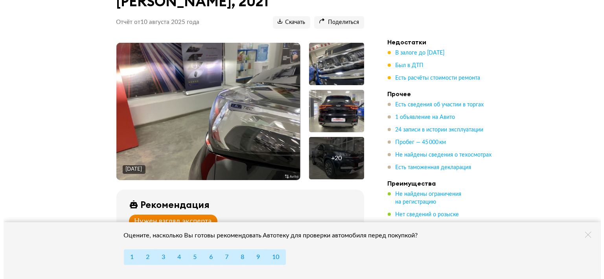
scroll to position [83, 0]
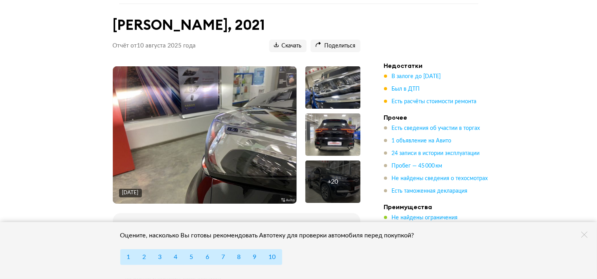
click at [221, 107] on img at bounding box center [205, 135] width 184 height 138
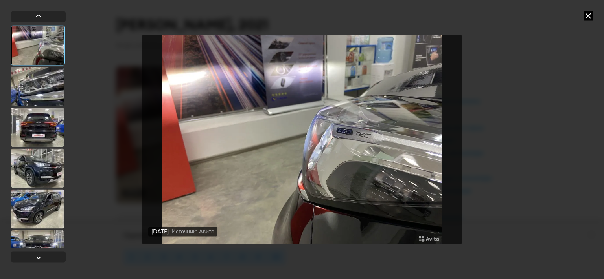
drag, startPoint x: 20, startPoint y: 75, endPoint x: 23, endPoint y: 82, distance: 7.2
click at [20, 75] on div at bounding box center [37, 86] width 53 height 39
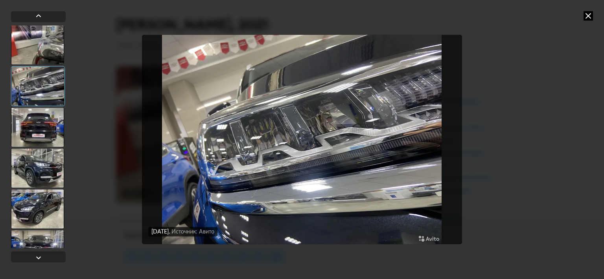
click at [39, 119] on div at bounding box center [37, 127] width 53 height 39
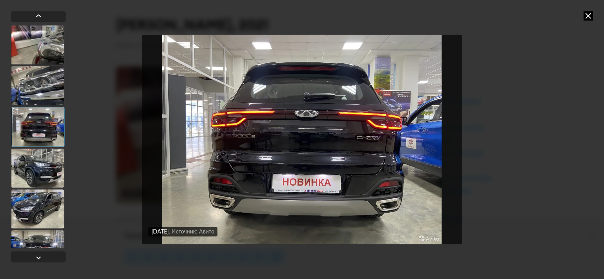
click at [39, 129] on div at bounding box center [38, 127] width 54 height 40
click at [42, 79] on div at bounding box center [37, 85] width 53 height 39
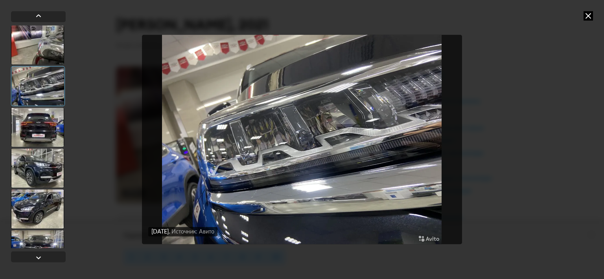
click at [37, 129] on div at bounding box center [37, 127] width 53 height 39
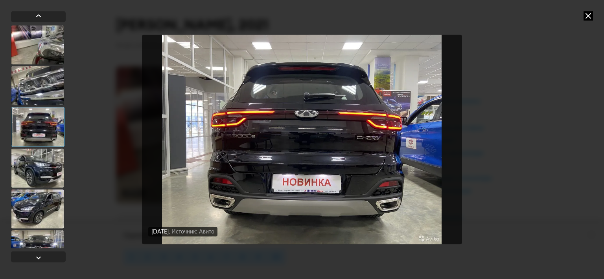
click at [40, 155] on div at bounding box center [37, 168] width 53 height 39
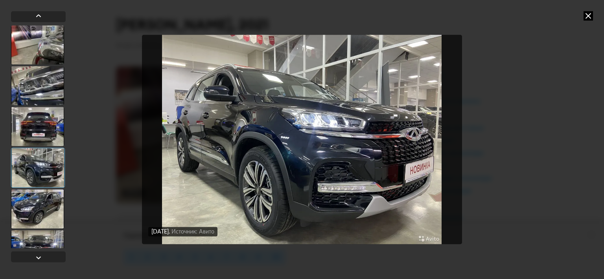
click at [39, 200] on div at bounding box center [37, 208] width 53 height 39
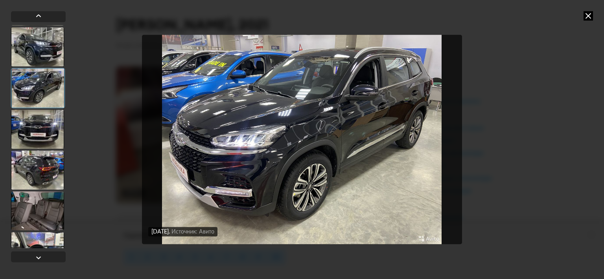
scroll to position [135, 0]
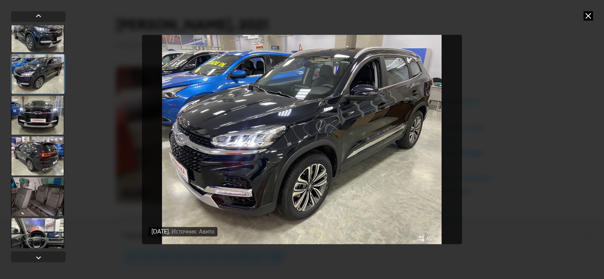
click at [47, 115] on div at bounding box center [37, 115] width 53 height 39
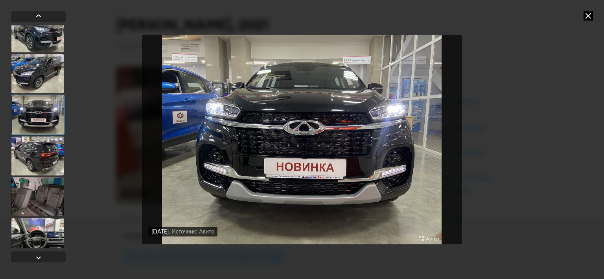
click at [41, 149] on div at bounding box center [37, 155] width 53 height 39
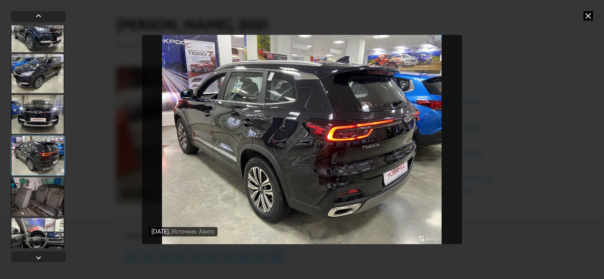
click at [34, 190] on div at bounding box center [37, 196] width 53 height 39
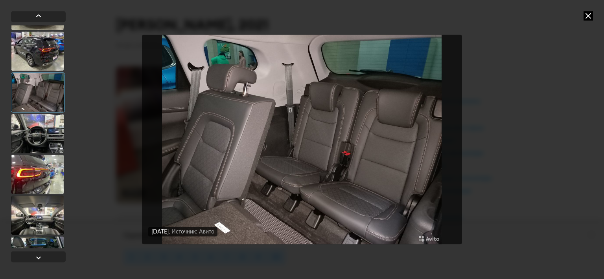
scroll to position [247, 0]
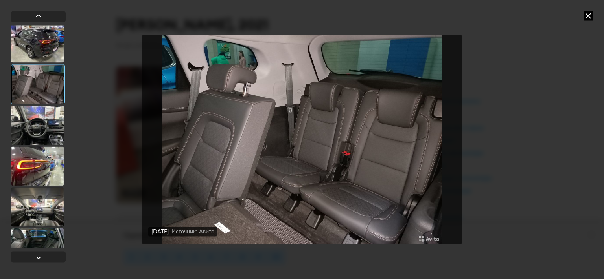
click at [46, 128] on div at bounding box center [37, 125] width 53 height 39
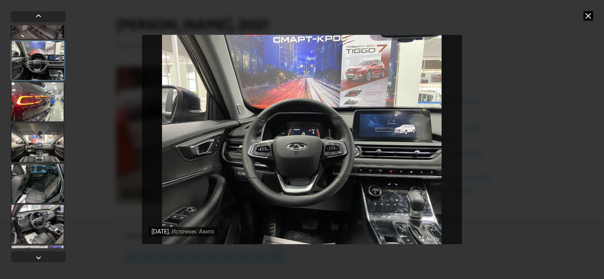
scroll to position [313, 0]
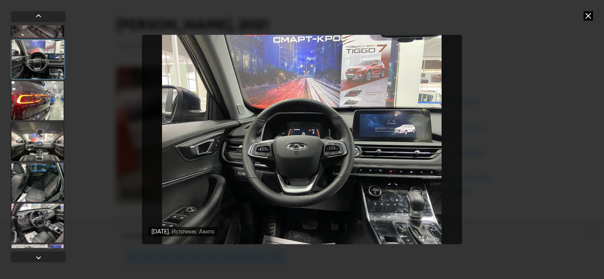
click at [49, 143] on div at bounding box center [37, 141] width 53 height 39
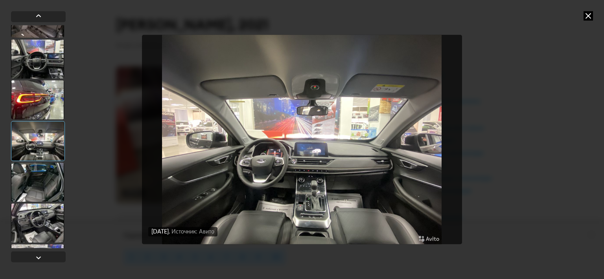
click at [42, 181] on div at bounding box center [37, 182] width 53 height 39
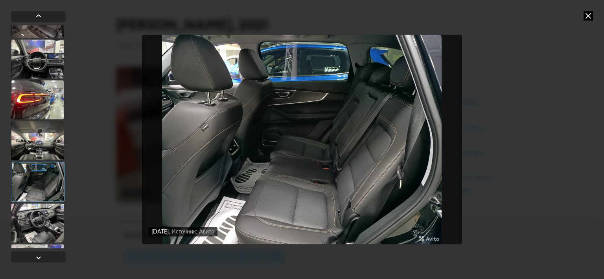
scroll to position [373, 0]
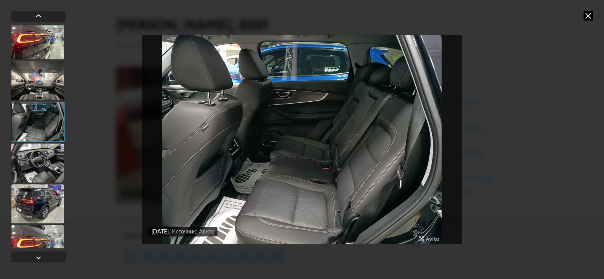
click at [41, 160] on div at bounding box center [37, 162] width 53 height 39
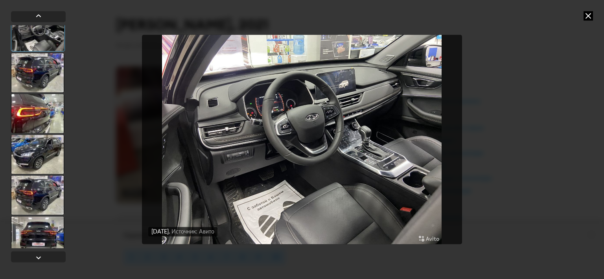
scroll to position [520, 0]
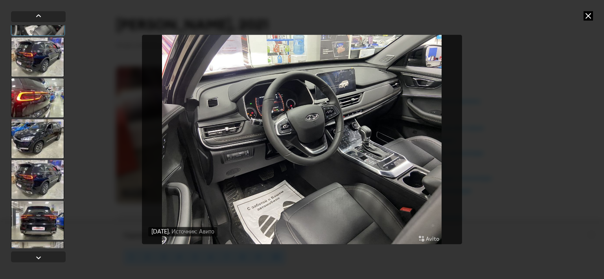
click at [39, 143] on div at bounding box center [37, 138] width 53 height 39
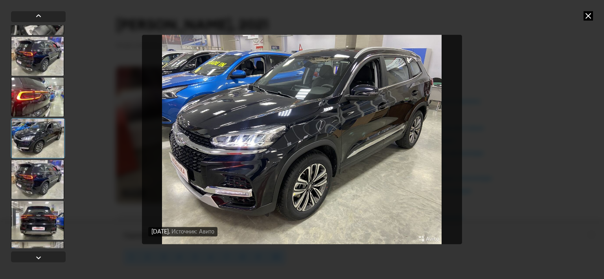
click at [40, 163] on div at bounding box center [37, 179] width 53 height 39
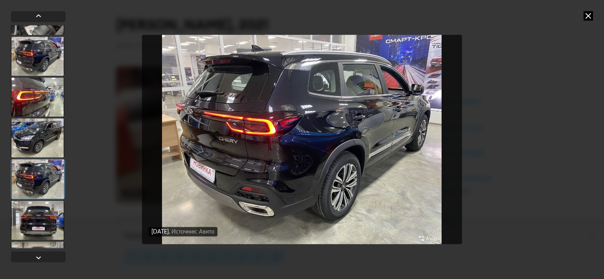
click at [20, 217] on div at bounding box center [37, 220] width 53 height 39
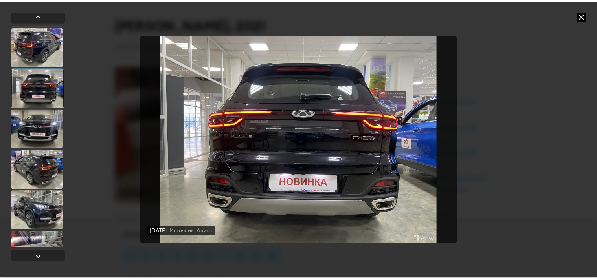
scroll to position [724, 0]
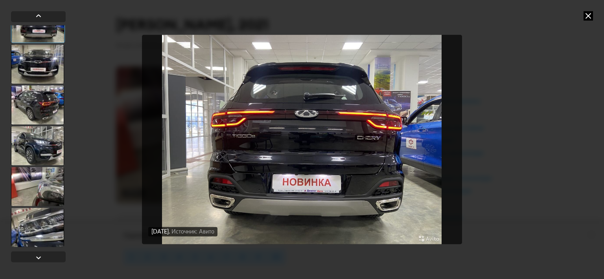
click at [39, 218] on div at bounding box center [37, 227] width 53 height 39
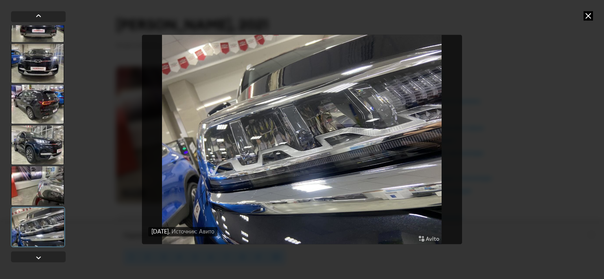
click at [588, 18] on icon at bounding box center [587, 15] width 9 height 9
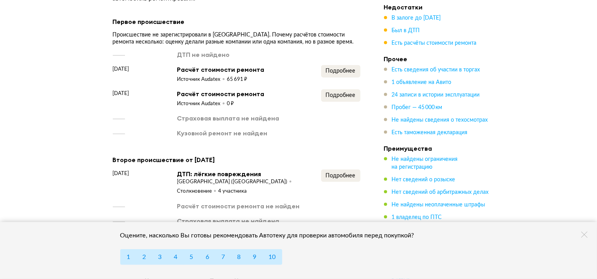
scroll to position [1079, 0]
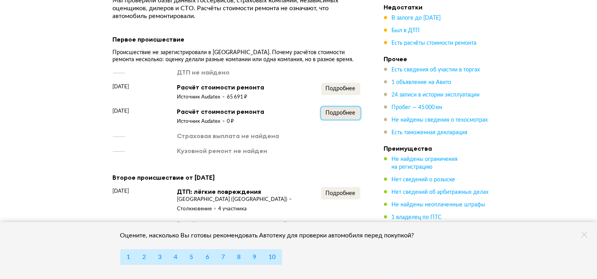
click at [339, 110] on span "Подробнее" at bounding box center [341, 113] width 30 height 6
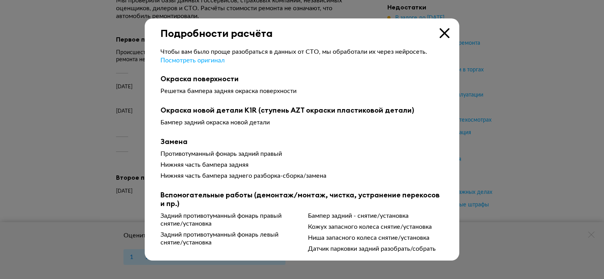
click at [443, 36] on icon at bounding box center [444, 33] width 10 height 10
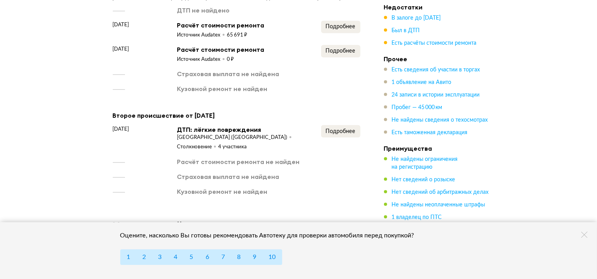
scroll to position [1162, 0]
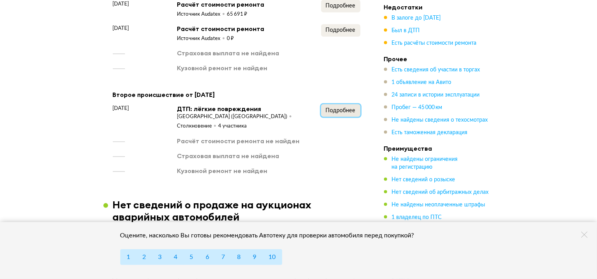
click at [332, 108] on span "Подробнее" at bounding box center [341, 111] width 30 height 6
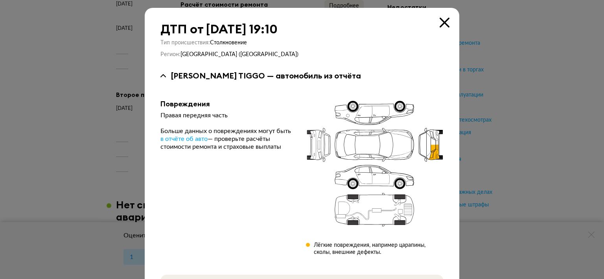
click at [441, 21] on icon at bounding box center [444, 23] width 10 height 10
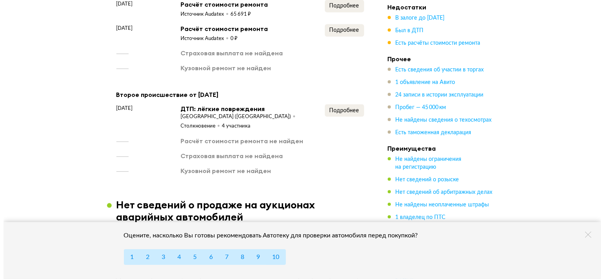
scroll to position [1120, 0]
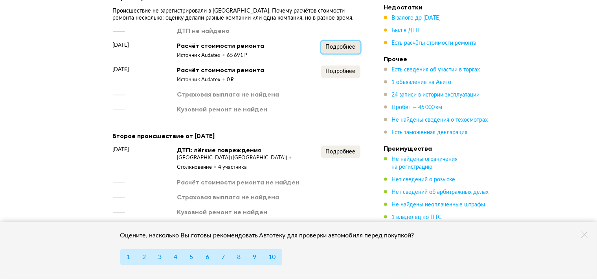
click at [343, 46] on span "Подробнее" at bounding box center [341, 47] width 30 height 6
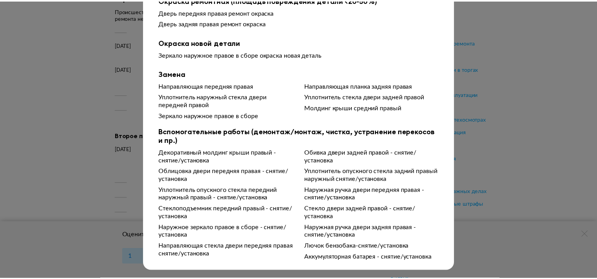
scroll to position [16, 0]
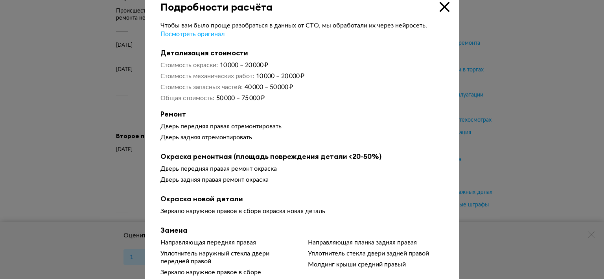
click at [444, 7] on icon at bounding box center [444, 7] width 10 height 10
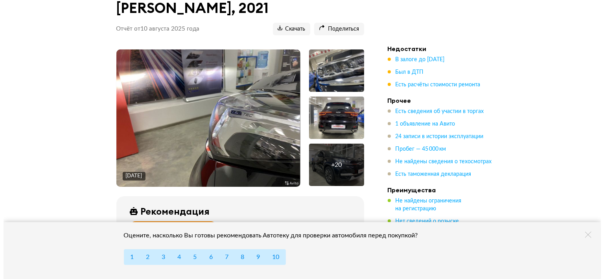
scroll to position [83, 0]
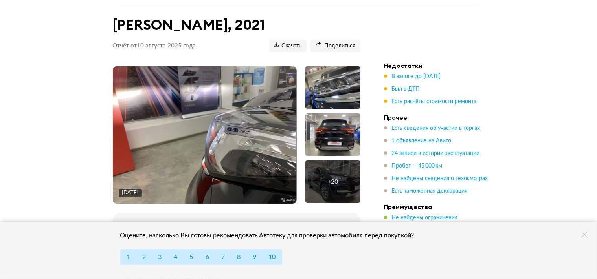
click at [334, 171] on div "+ 20" at bounding box center [332, 182] width 55 height 42
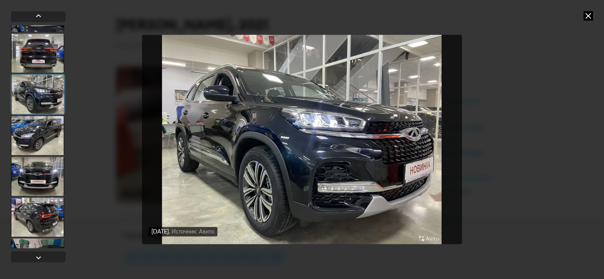
scroll to position [96, 0]
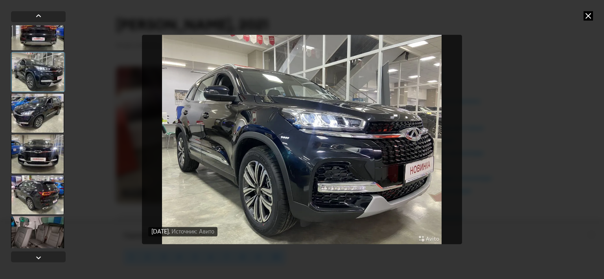
click at [48, 66] on div at bounding box center [38, 72] width 54 height 40
click at [39, 106] on div at bounding box center [37, 113] width 53 height 39
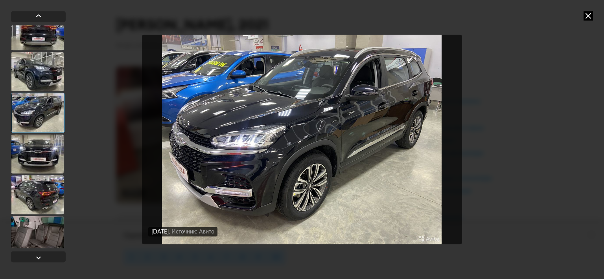
click at [40, 151] on div at bounding box center [37, 153] width 53 height 39
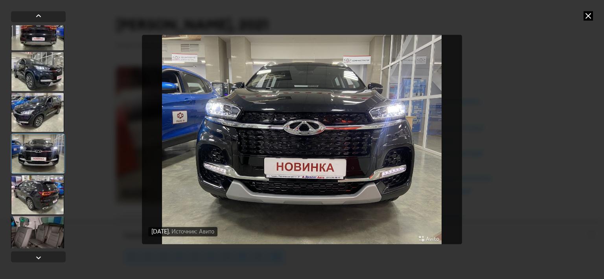
click at [33, 198] on div at bounding box center [37, 194] width 53 height 39
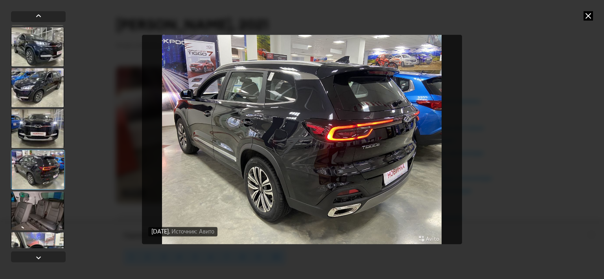
scroll to position [148, 0]
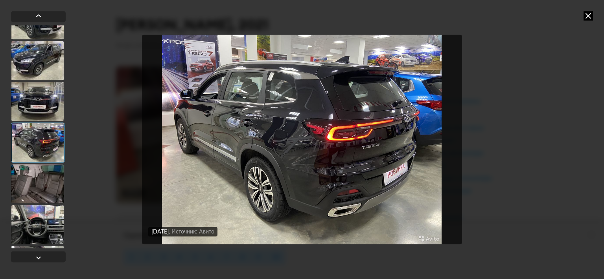
click at [46, 183] on div at bounding box center [37, 183] width 53 height 39
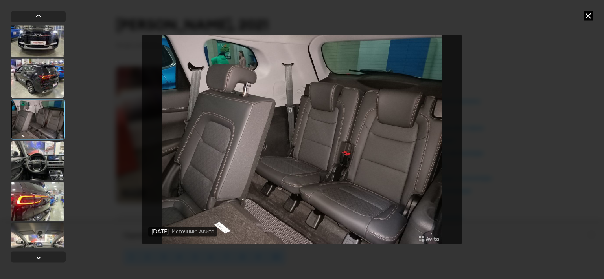
scroll to position [230, 0]
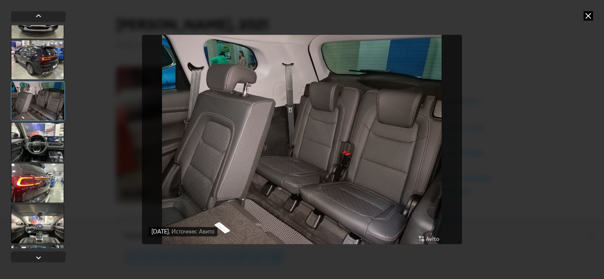
click at [46, 136] on div at bounding box center [37, 142] width 53 height 39
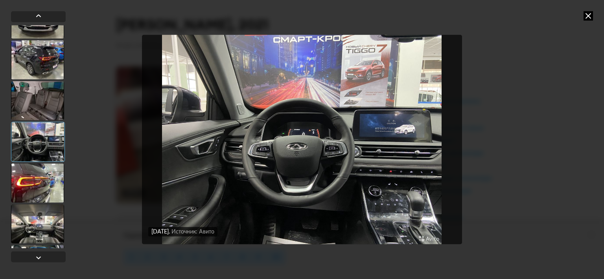
click at [34, 232] on div at bounding box center [37, 223] width 53 height 39
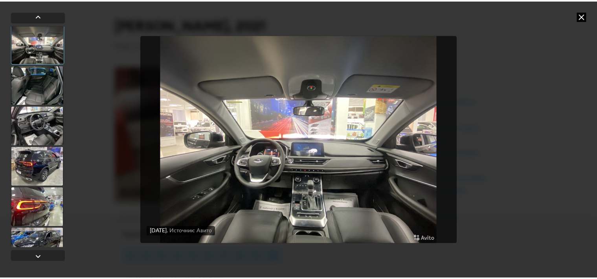
scroll to position [453, 0]
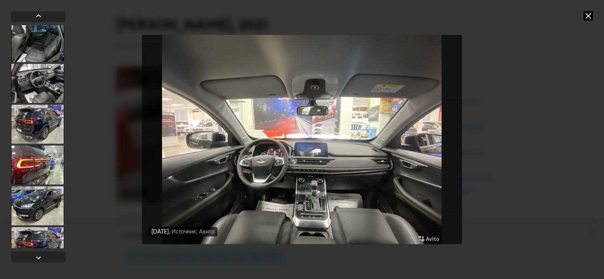
click at [589, 18] on icon at bounding box center [587, 15] width 9 height 9
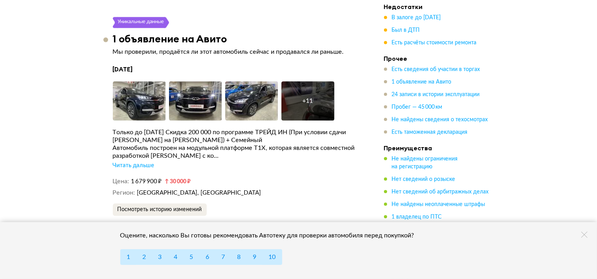
scroll to position [1826, 0]
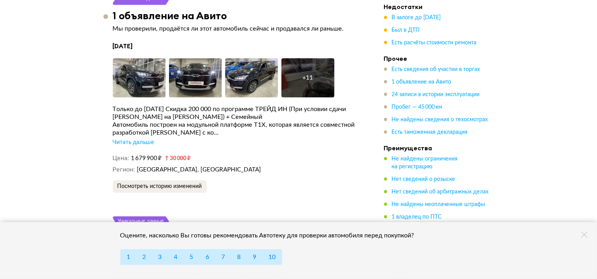
click at [146, 140] on div "Читать дальше" at bounding box center [134, 143] width 42 height 8
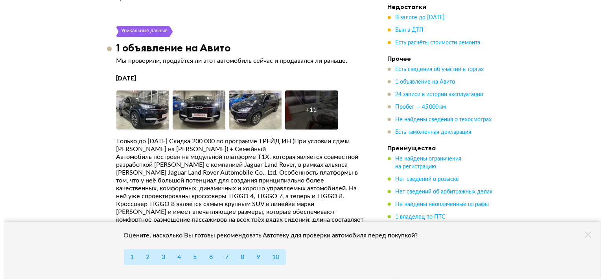
scroll to position [1784, 0]
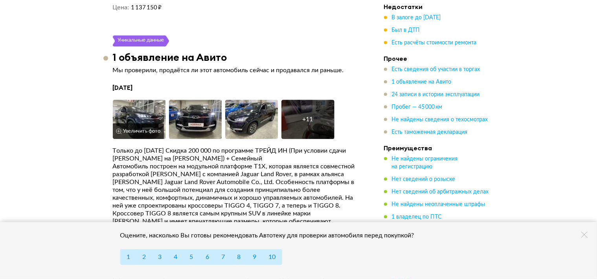
click at [132, 107] on img at bounding box center [139, 119] width 53 height 39
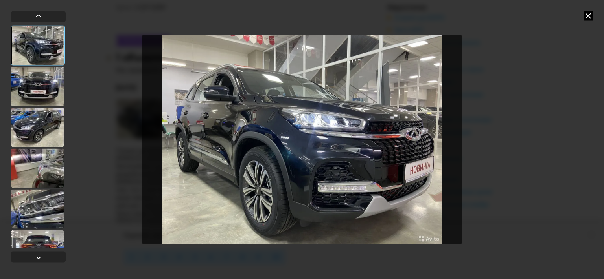
click at [41, 133] on div at bounding box center [37, 127] width 53 height 39
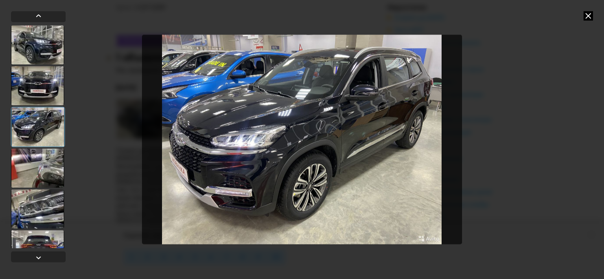
click at [42, 160] on div at bounding box center [37, 168] width 53 height 39
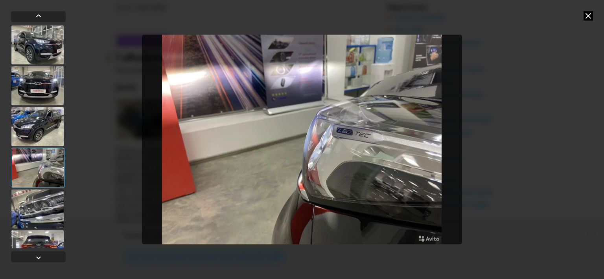
click at [40, 204] on div at bounding box center [37, 208] width 53 height 39
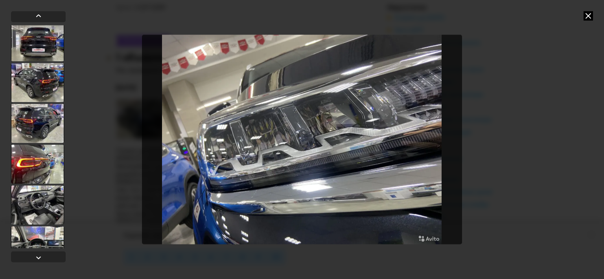
scroll to position [225, 0]
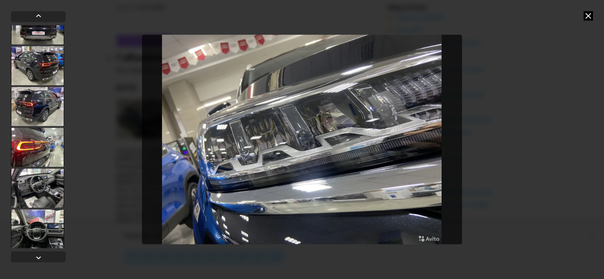
click at [28, 136] on div at bounding box center [37, 147] width 53 height 39
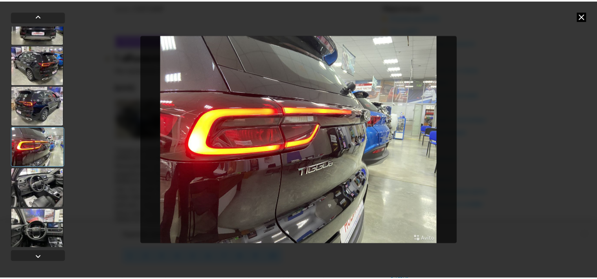
scroll to position [225, 0]
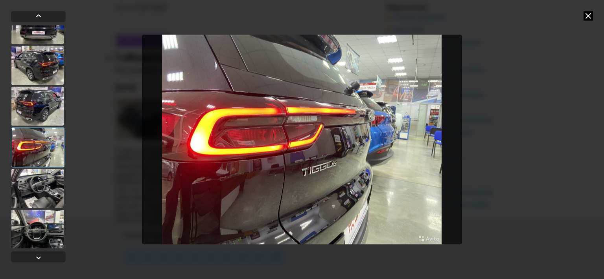
click at [39, 188] on div at bounding box center [37, 188] width 53 height 39
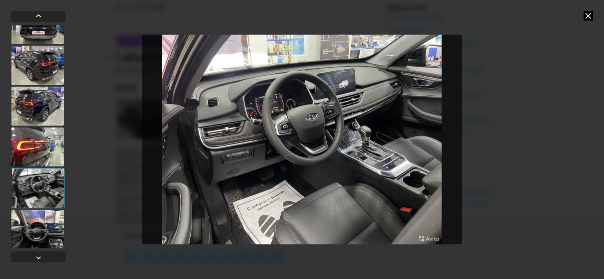
click at [307, 182] on img "Go to Slide 10" at bounding box center [302, 139] width 320 height 209
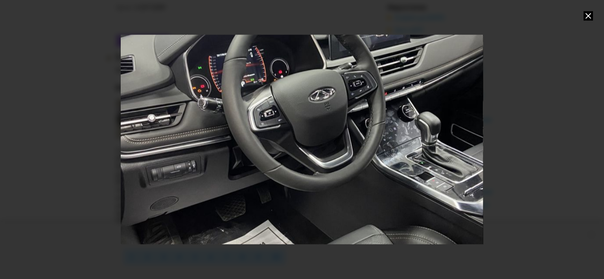
click at [589, 14] on icon at bounding box center [587, 15] width 9 height 9
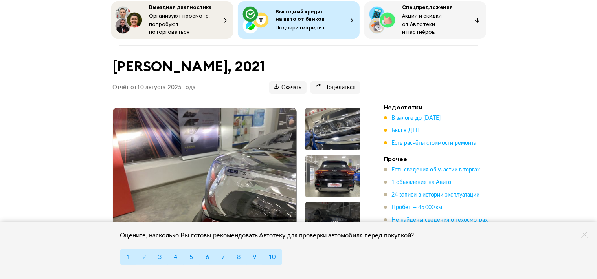
scroll to position [83, 0]
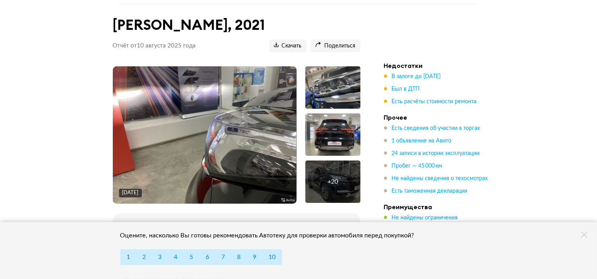
click at [340, 85] on div at bounding box center [332, 87] width 55 height 42
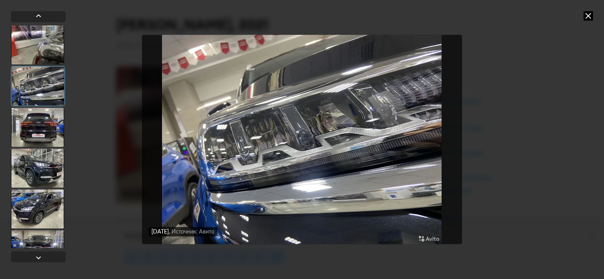
drag, startPoint x: 588, startPoint y: 16, endPoint x: 320, endPoint y: 174, distance: 312.2
click at [589, 15] on icon at bounding box center [587, 15] width 9 height 9
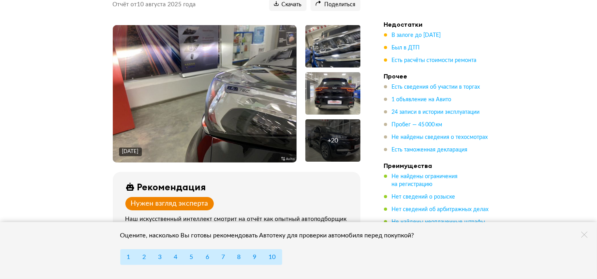
scroll to position [0, 0]
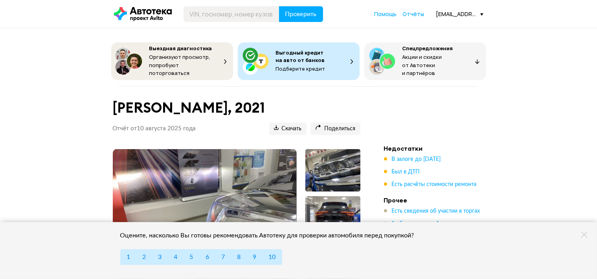
click at [415, 10] on div "Проверить Помощь Отчёты [EMAIL_ADDRESS][DOMAIN_NAME]" at bounding box center [298, 14] width 377 height 16
click at [414, 15] on span "Отчёты" at bounding box center [414, 13] width 22 height 7
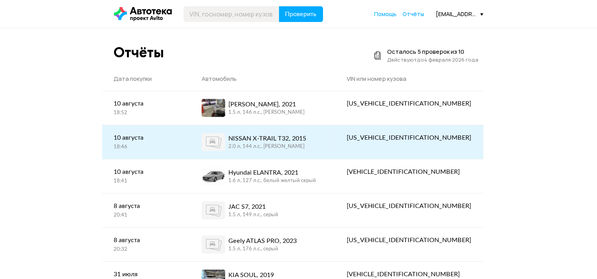
click at [297, 136] on div "NISSAN X-TRAIL T32, 2015" at bounding box center [267, 138] width 78 height 9
